Goal: Task Accomplishment & Management: Use online tool/utility

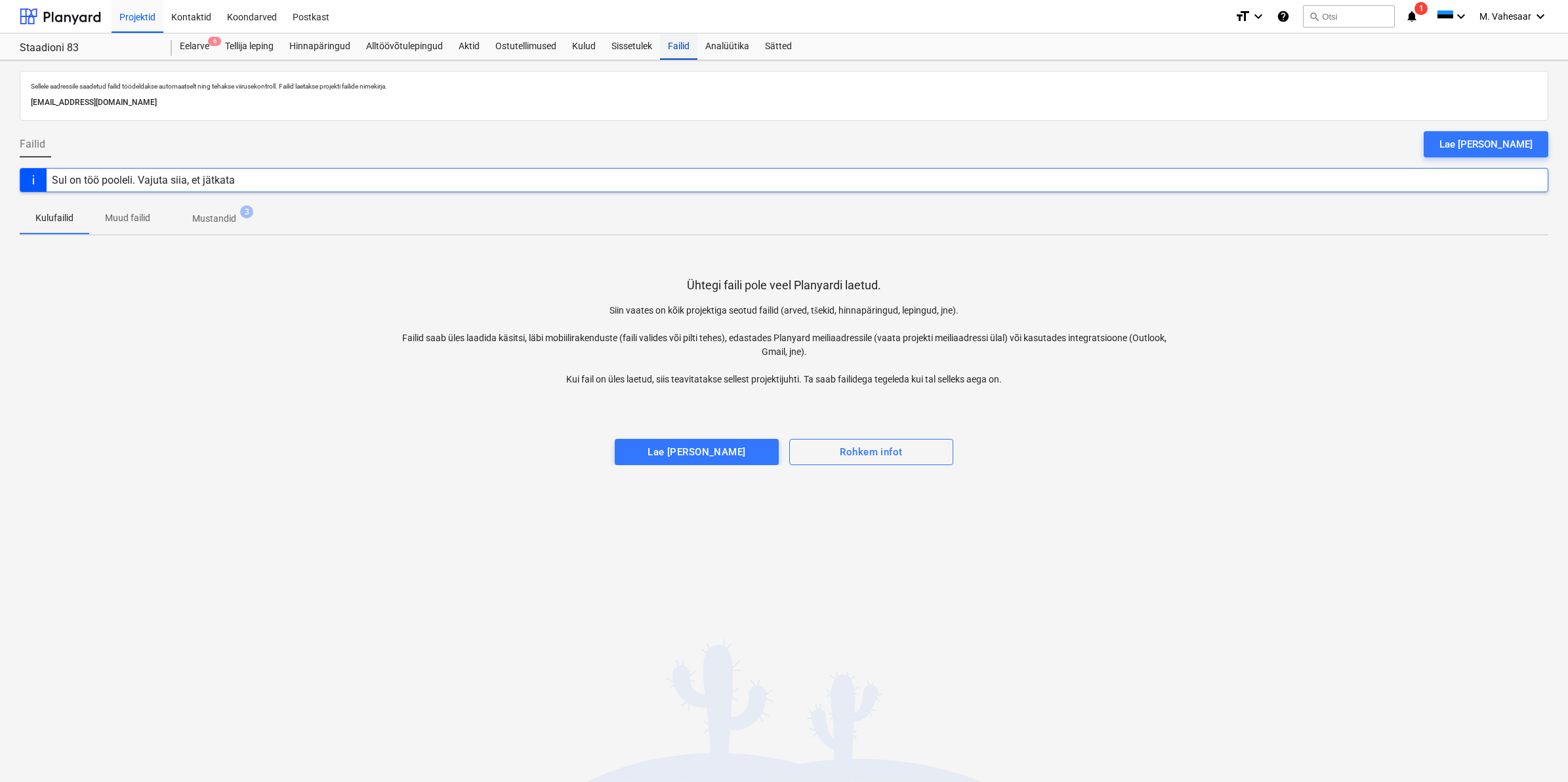
click at [676, 48] on div "Failid" at bounding box center [679, 47] width 38 height 26
click at [690, 45] on div "Failid 1" at bounding box center [679, 47] width 38 height 26
click at [680, 46] on div "Failid 1" at bounding box center [679, 47] width 38 height 26
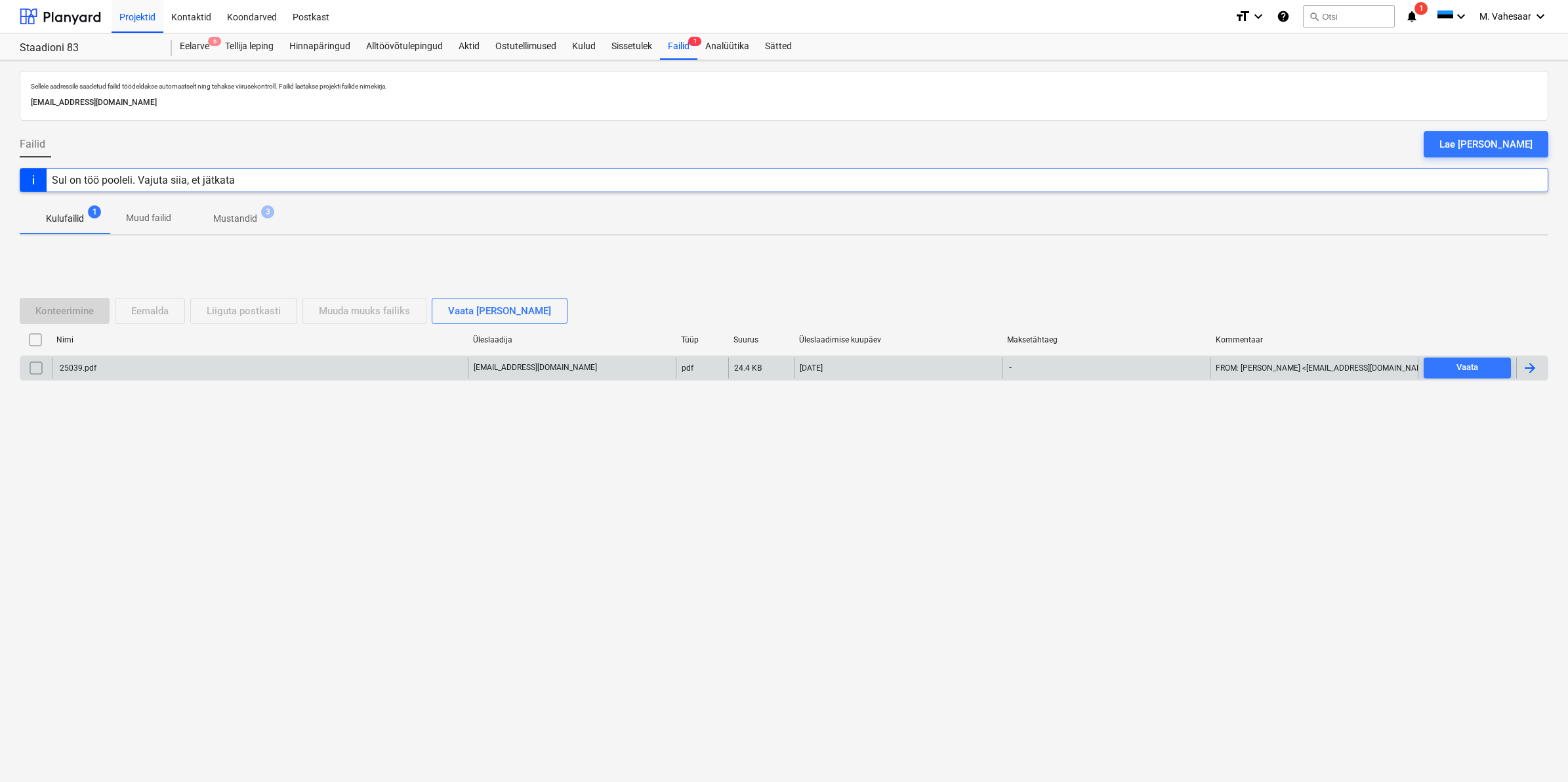
click at [128, 363] on div "25039.pdf" at bounding box center [259, 368] width 416 height 21
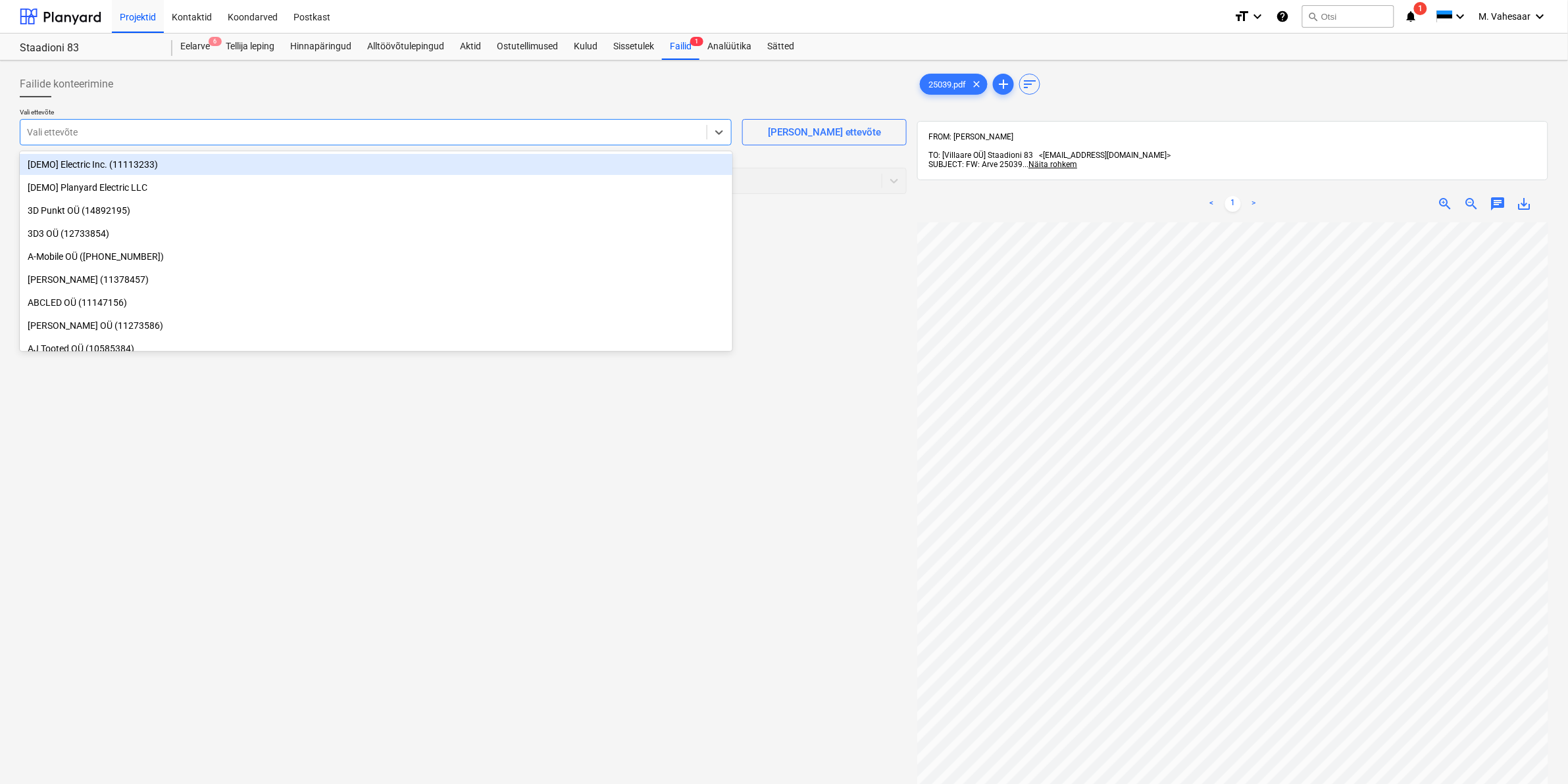
click at [298, 138] on div at bounding box center [363, 132] width 673 height 13
type input "alv"
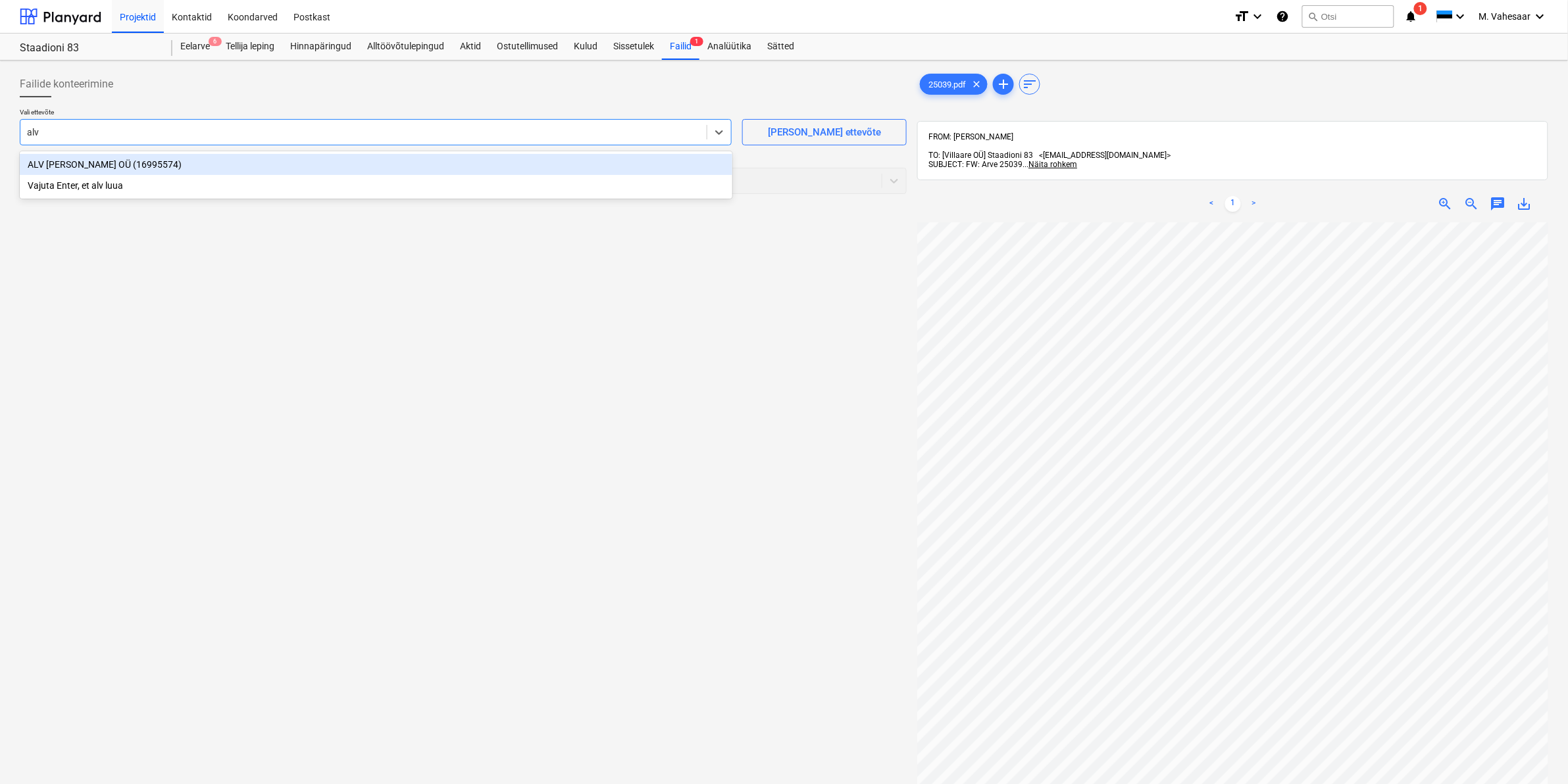
click at [94, 159] on div "ALV [PERSON_NAME] OÜ (16995574)" at bounding box center [375, 165] width 712 height 21
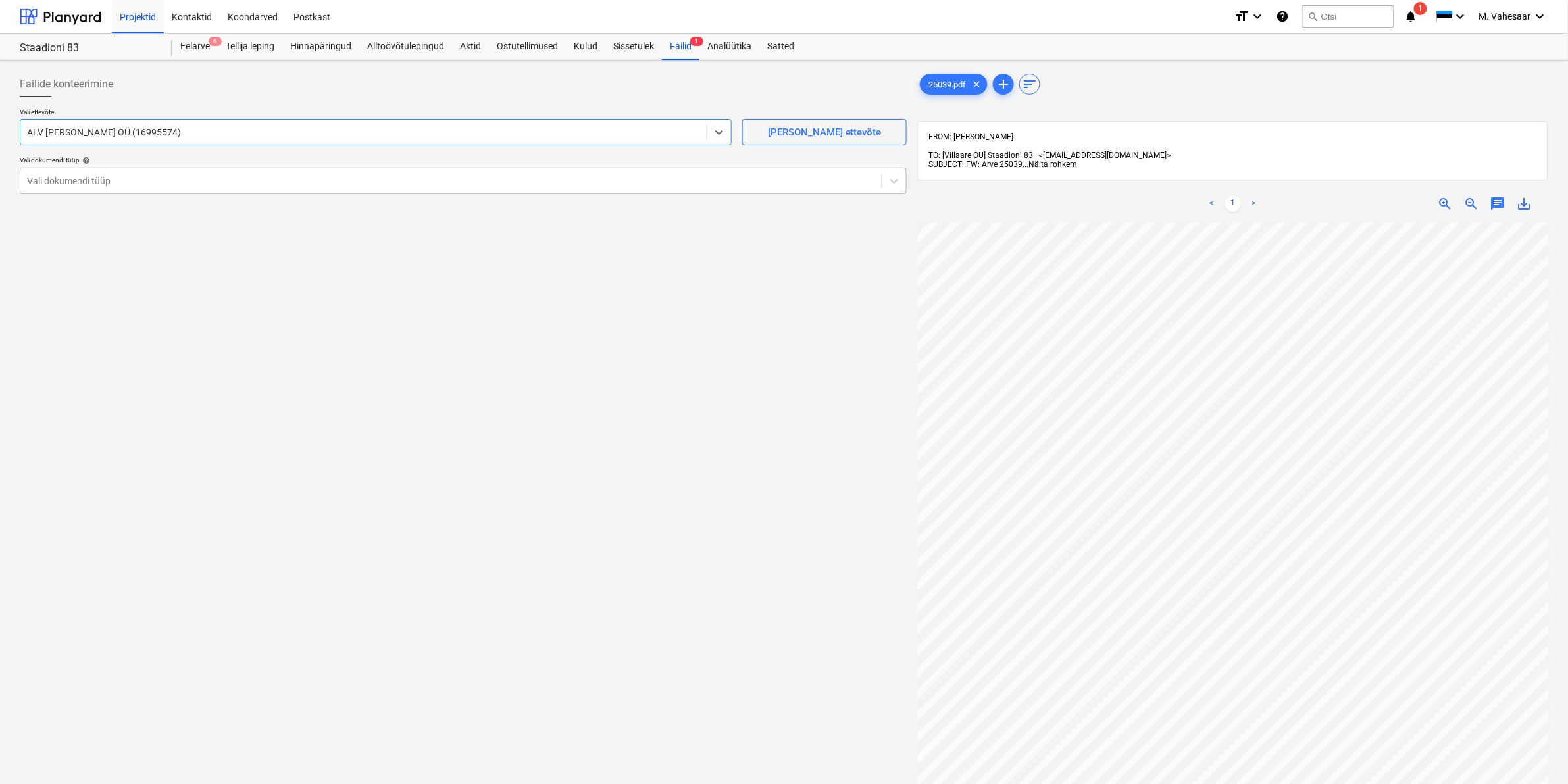
click at [87, 175] on div at bounding box center [451, 181] width 848 height 13
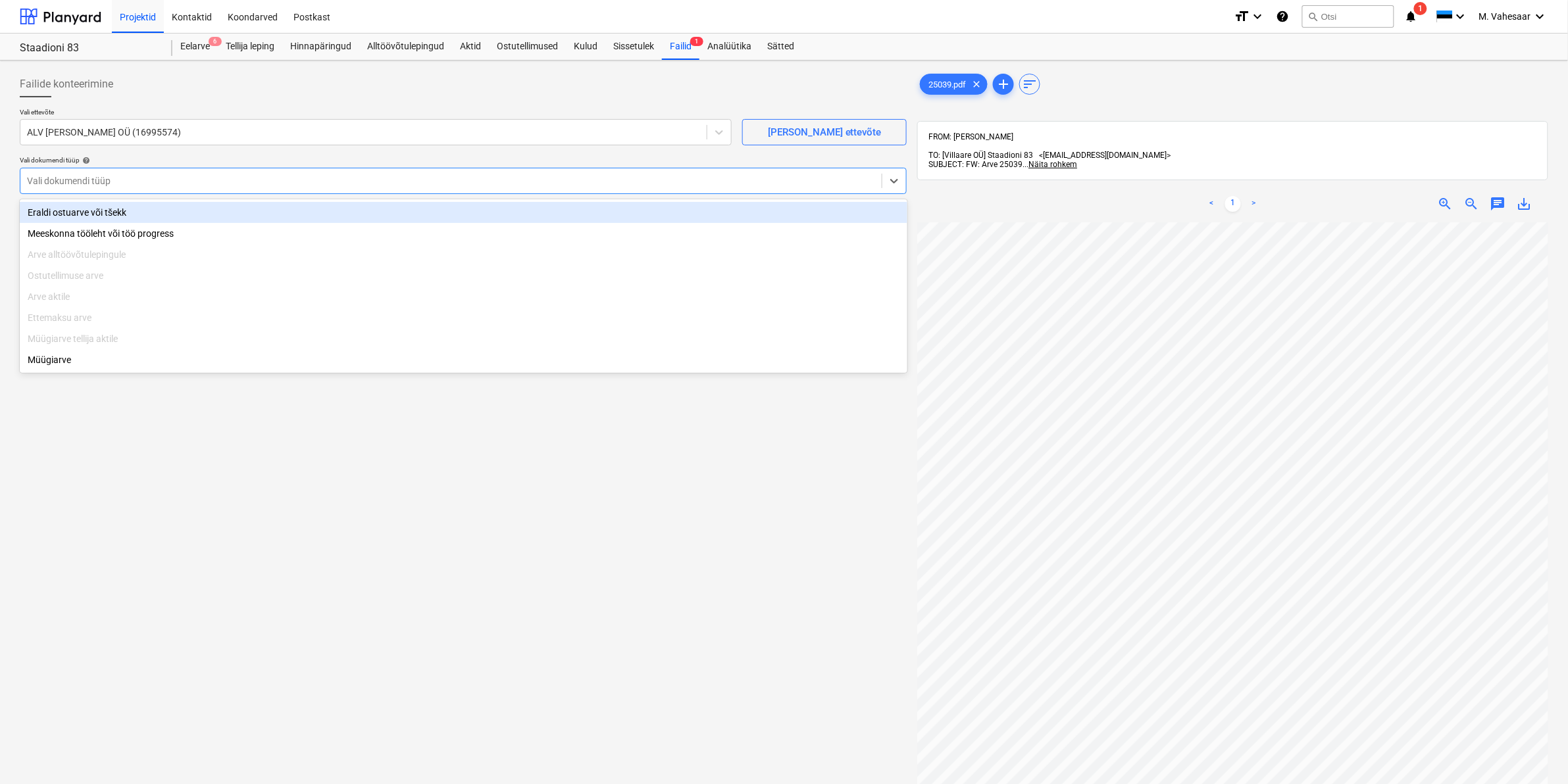
click at [77, 211] on div "Eraldi ostuarve või tšekk" at bounding box center [463, 212] width 888 height 21
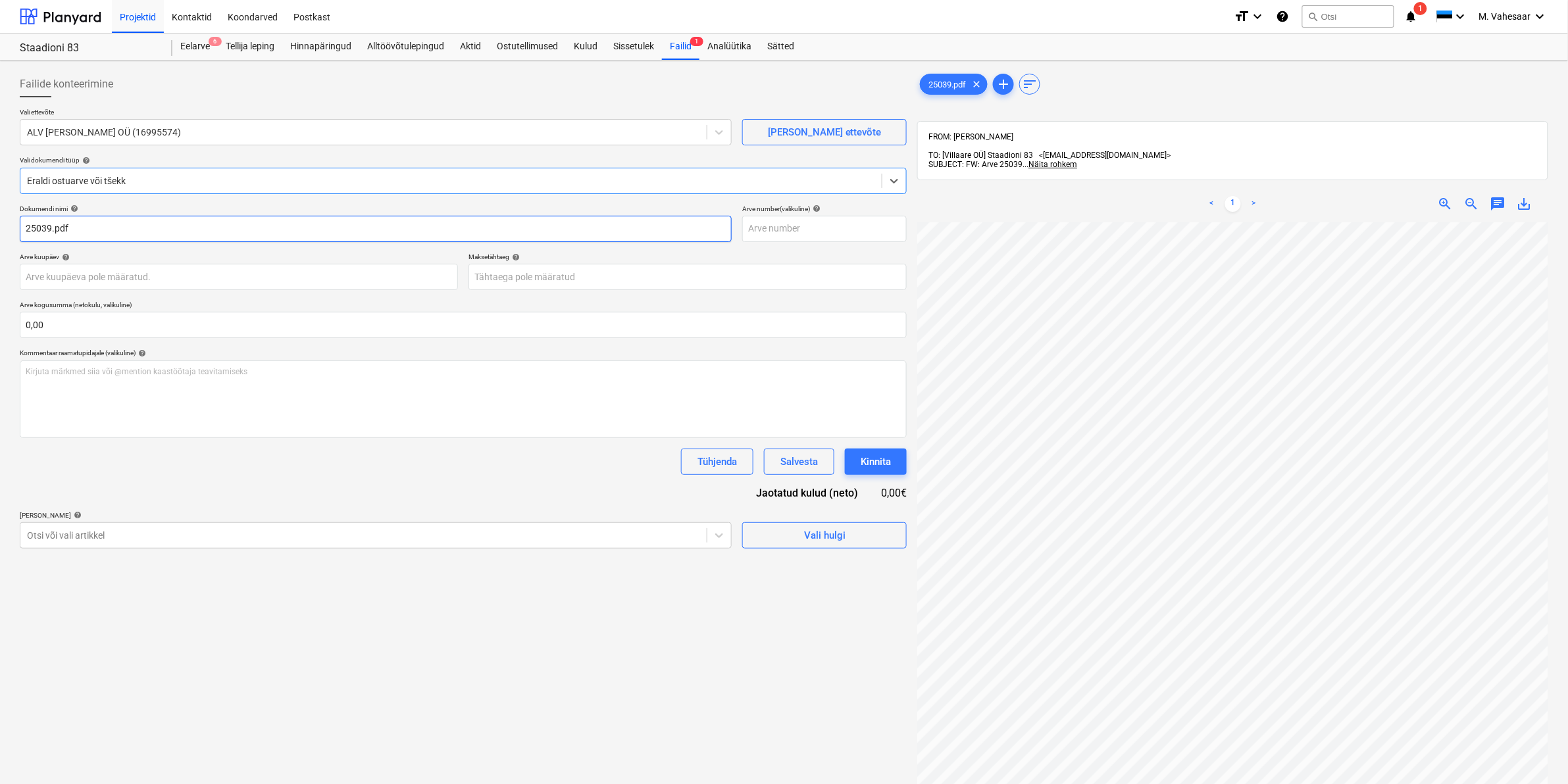
click at [25, 228] on input "25039.pdf" at bounding box center [375, 229] width 711 height 26
type input "ALV [PERSON_NAME] 25039.pdf"
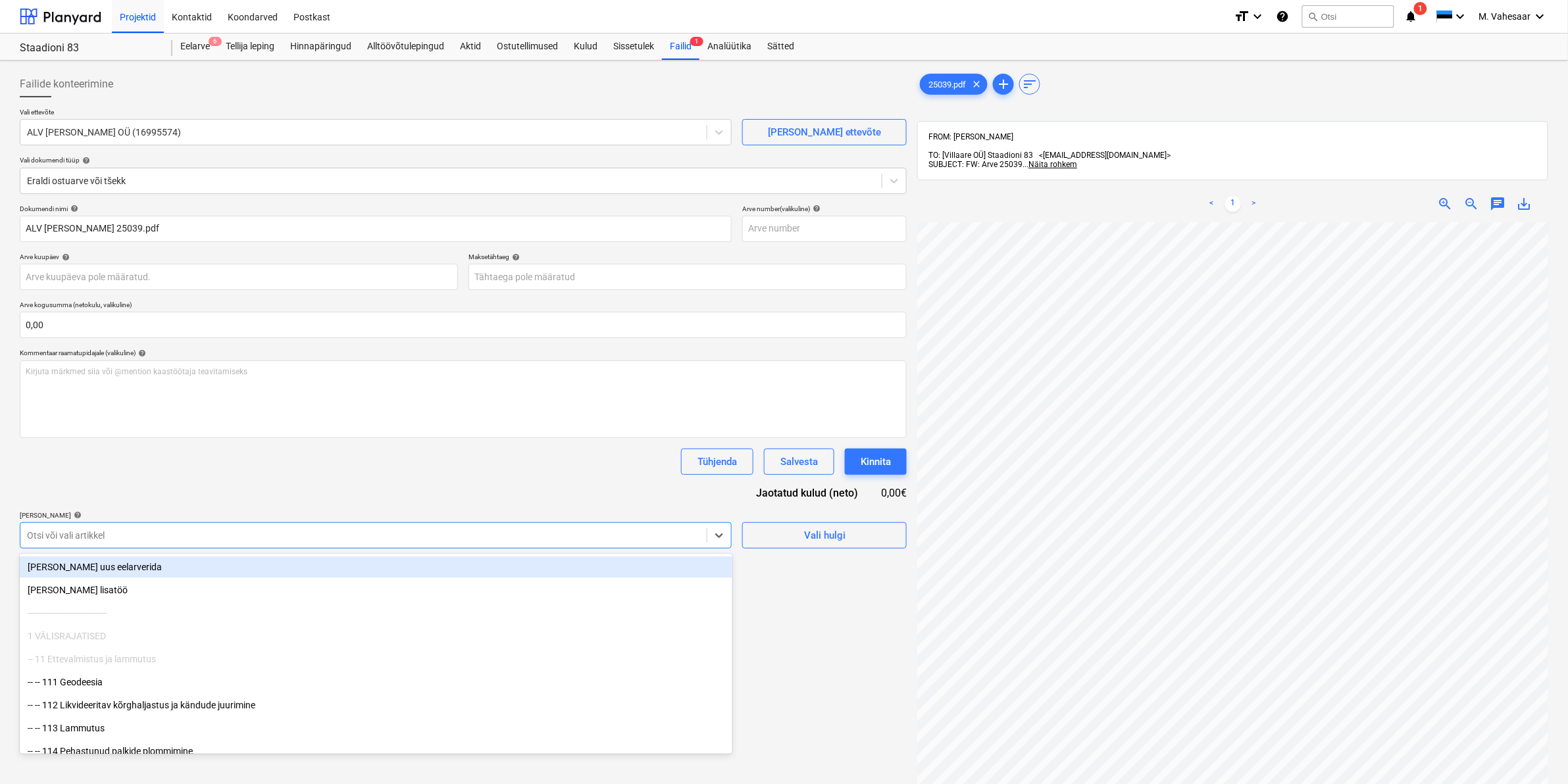
click at [148, 535] on div at bounding box center [363, 535] width 673 height 13
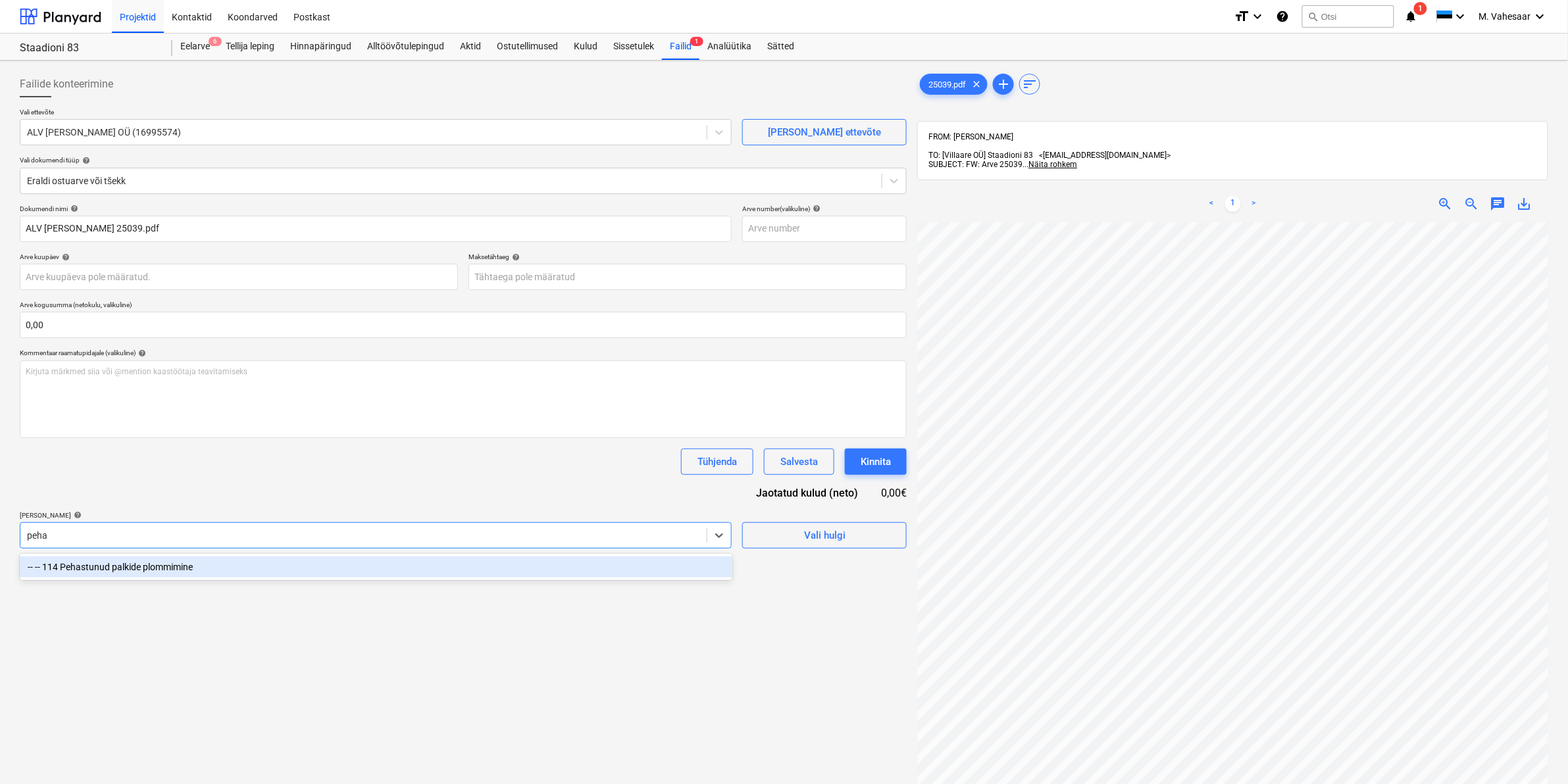
type input "pehas"
click at [145, 566] on div "-- -- 114 Pehastunud palkide plommimine" at bounding box center [375, 567] width 712 height 21
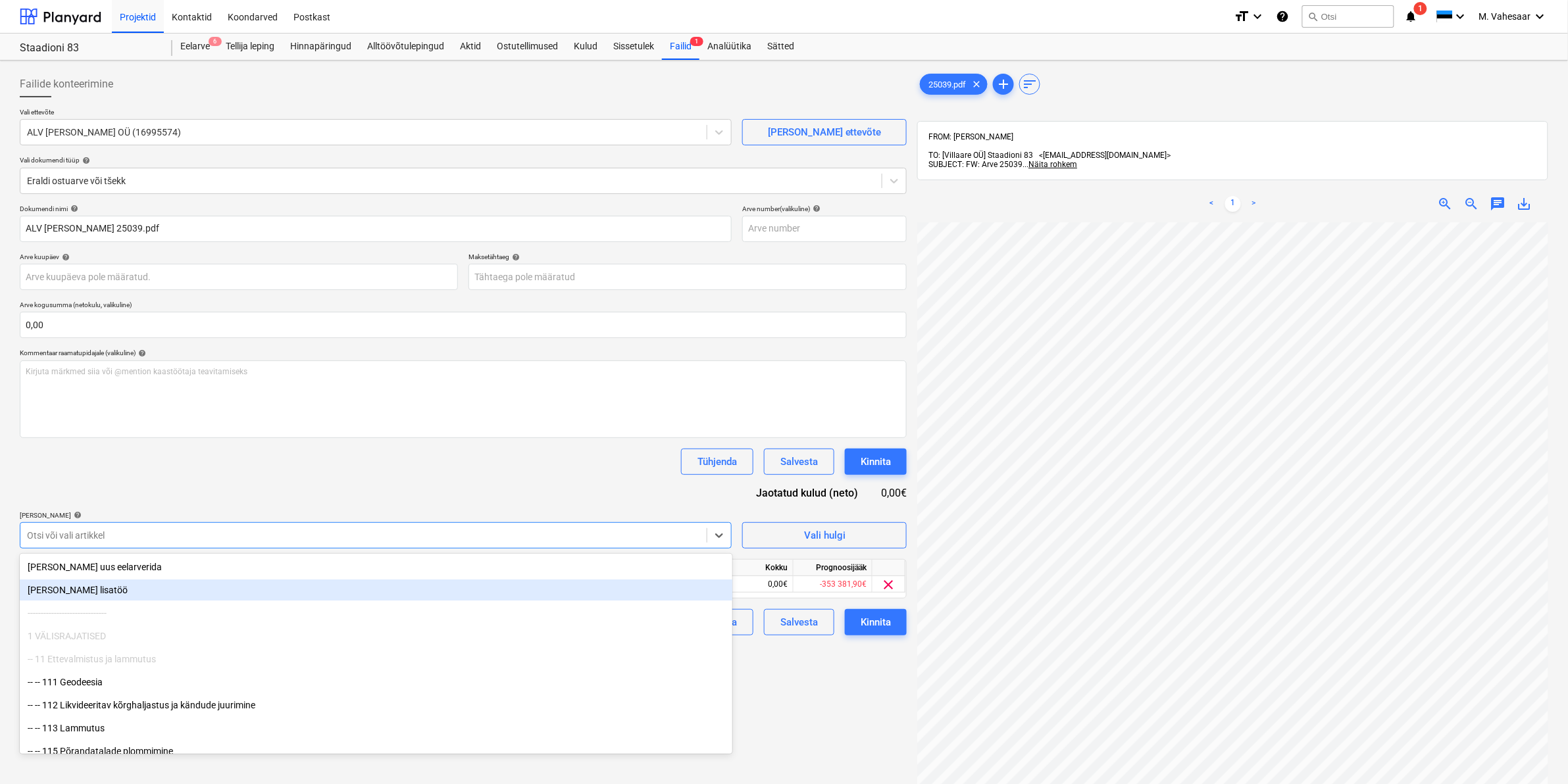
click at [845, 674] on div "Failide konteerimine Vali ettevõte ALV [PERSON_NAME] OÜ (16995574) [PERSON_NAME…" at bounding box center [463, 519] width 898 height 909
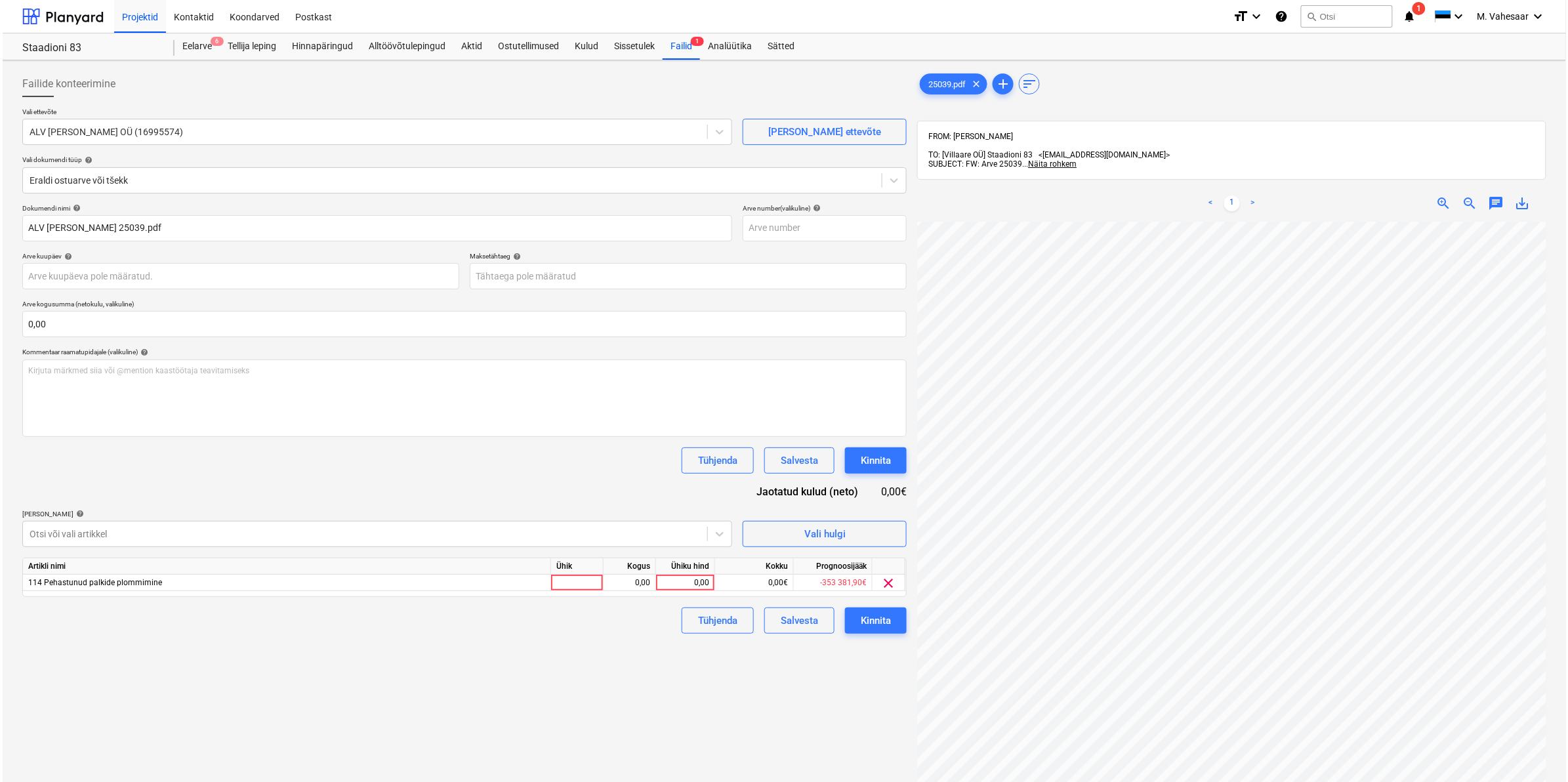
scroll to position [41, 158]
click at [661, 582] on div "0,00" at bounding box center [683, 583] width 48 height 16
type input "7724,39"
click at [882, 625] on div "Kinnita" at bounding box center [873, 620] width 30 height 17
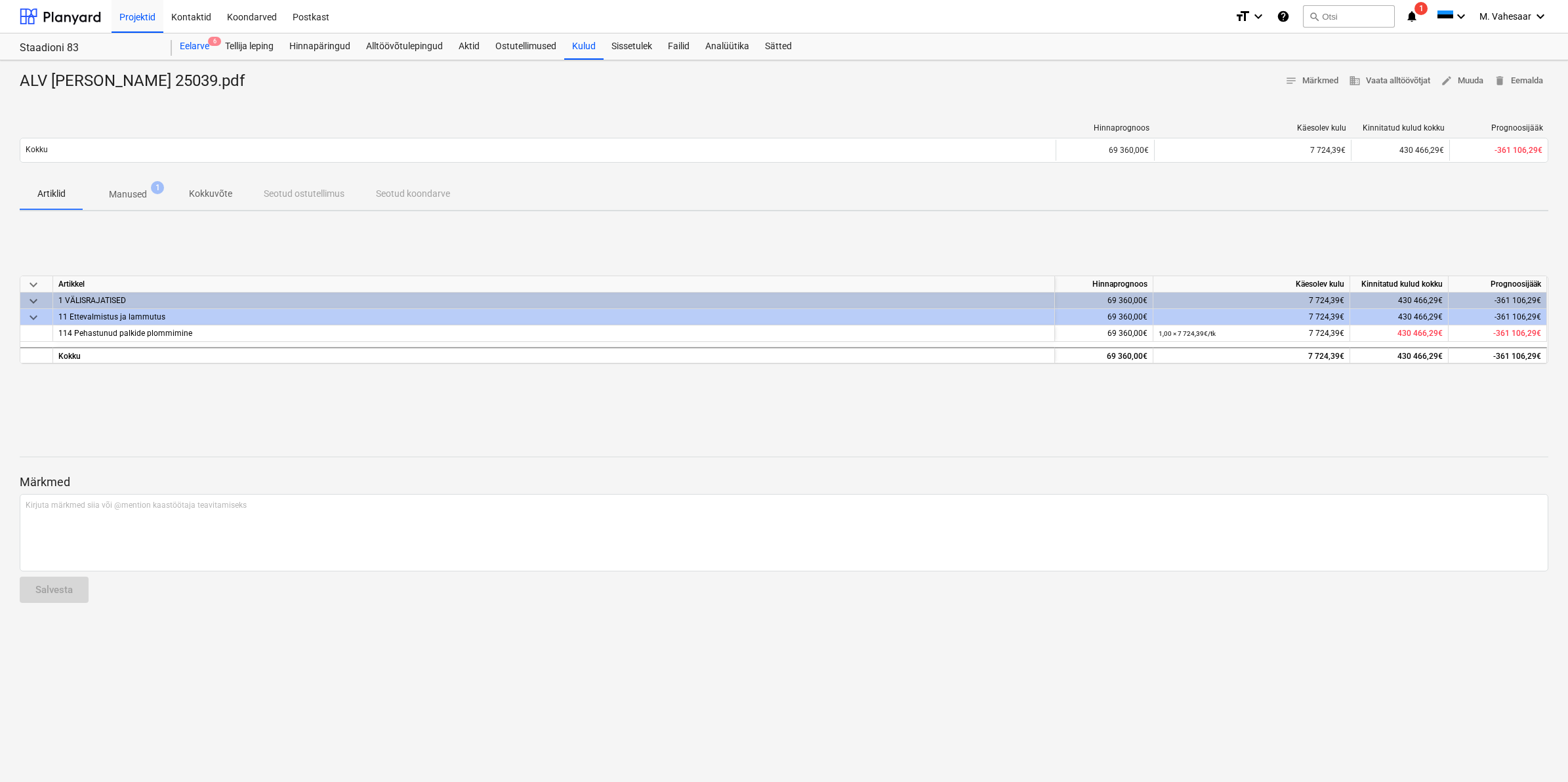
click at [184, 47] on div "Eelarve 6" at bounding box center [194, 47] width 45 height 26
